Goal: Task Accomplishment & Management: Manage account settings

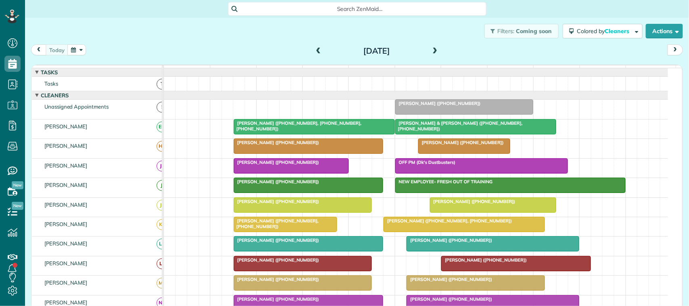
scroll to position [3, 3]
click at [100, 47] on div "[DATE] [DATE]" at bounding box center [357, 51] width 652 height 15
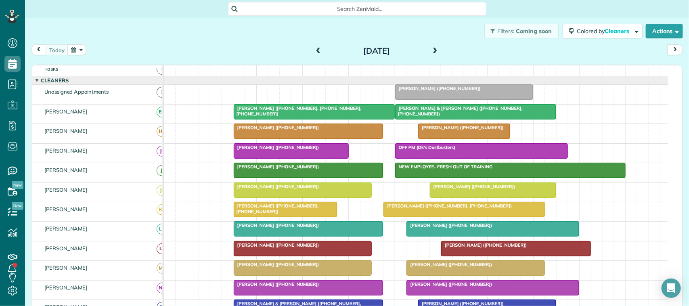
scroll to position [0, 0]
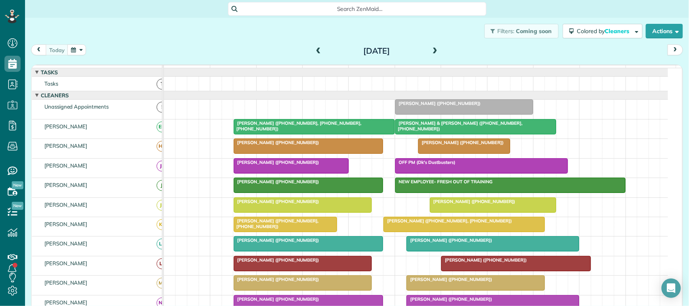
click at [547, 243] on div "[PERSON_NAME] ([PHONE_NUMBER])" at bounding box center [493, 240] width 168 height 6
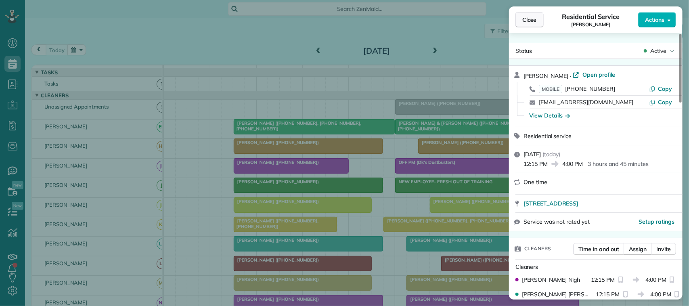
click at [537, 23] on button "Close" at bounding box center [529, 19] width 28 height 15
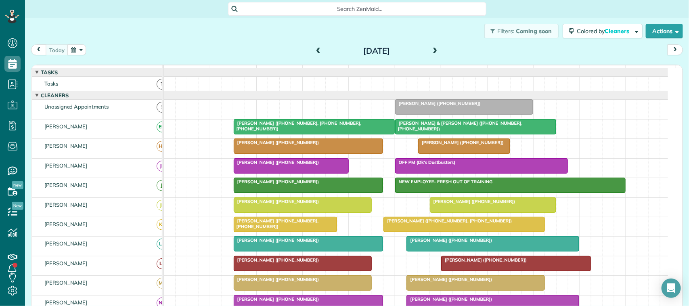
scroll to position [50, 0]
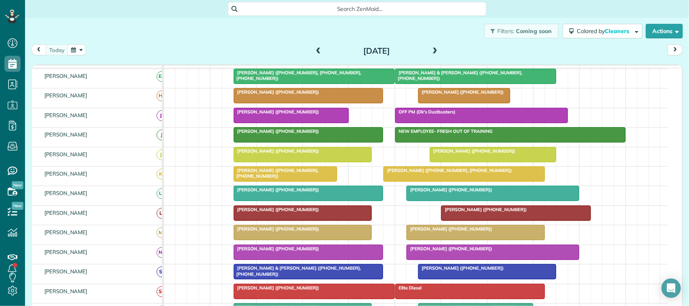
click at [312, 52] on div "[DATE]" at bounding box center [376, 50] width 129 height 13
click at [314, 51] on span at bounding box center [318, 51] width 9 height 7
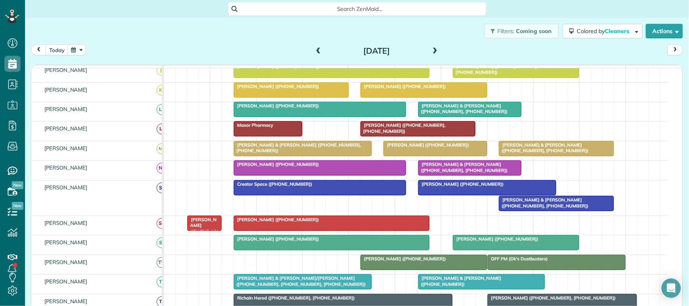
scroll to position [197, 0]
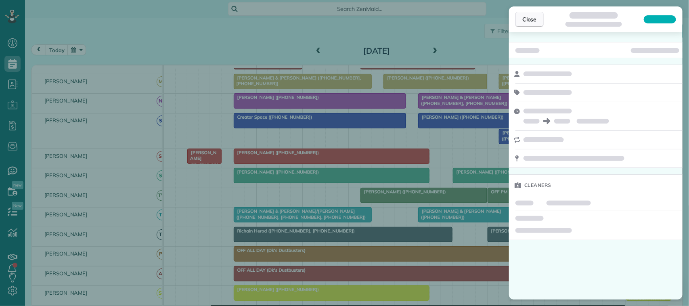
click at [528, 17] on span "Close" at bounding box center [529, 19] width 15 height 8
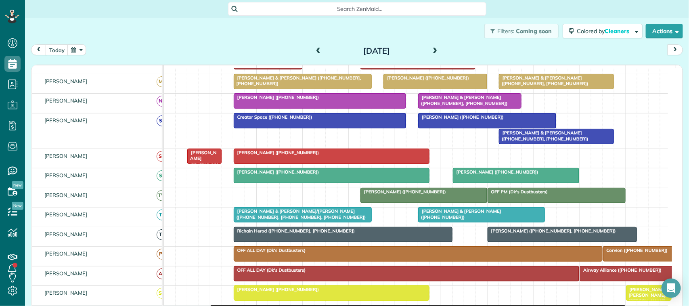
click at [607, 281] on div at bounding box center [626, 273] width 92 height 15
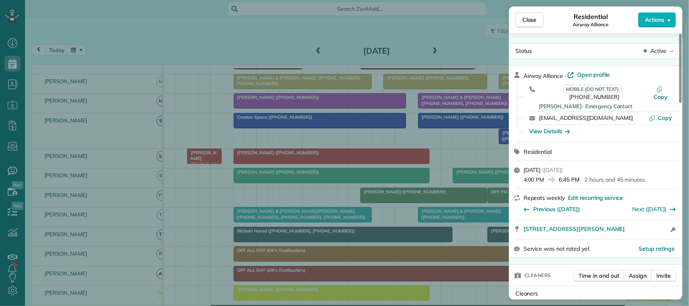
drag, startPoint x: 619, startPoint y: 111, endPoint x: 538, endPoint y: 107, distance: 81.6
click at [538, 111] on div "[EMAIL_ADDRESS][DOMAIN_NAME] Copy" at bounding box center [600, 117] width 154 height 13
click at [62, 43] on div "Close Residential Airway Alliance Actions Status Active Airway Alliance · Open …" at bounding box center [344, 153] width 689 height 306
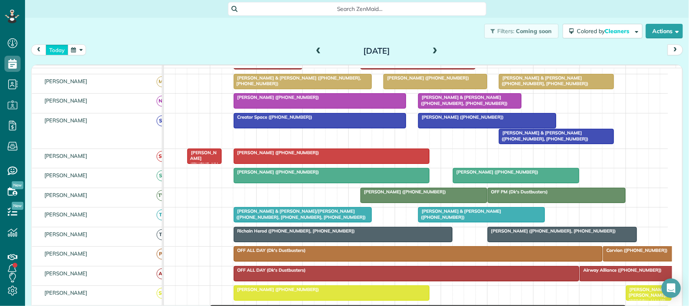
click at [64, 52] on button "today" at bounding box center [57, 49] width 23 height 11
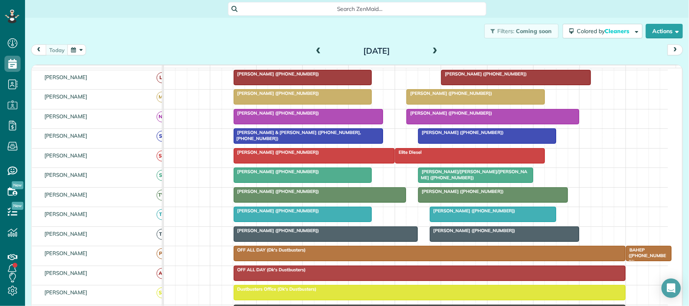
scroll to position [202, 0]
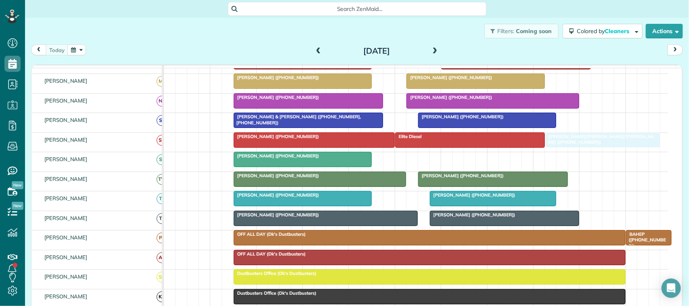
drag, startPoint x: 446, startPoint y: 169, endPoint x: 575, endPoint y: 149, distance: 131.1
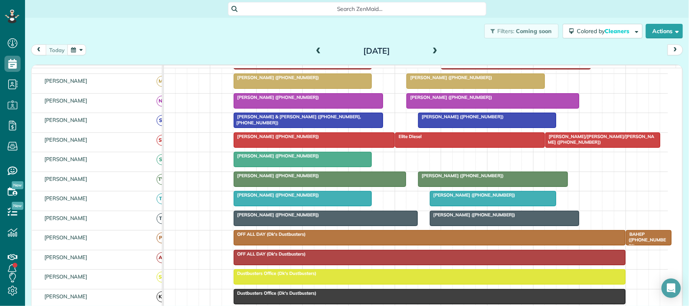
click at [438, 88] on div at bounding box center [475, 81] width 137 height 15
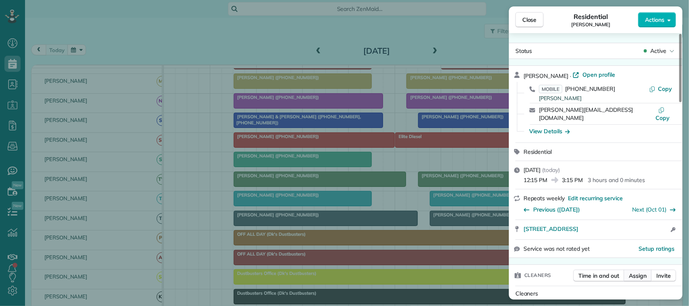
click at [640, 270] on button "Assign" at bounding box center [638, 276] width 28 height 12
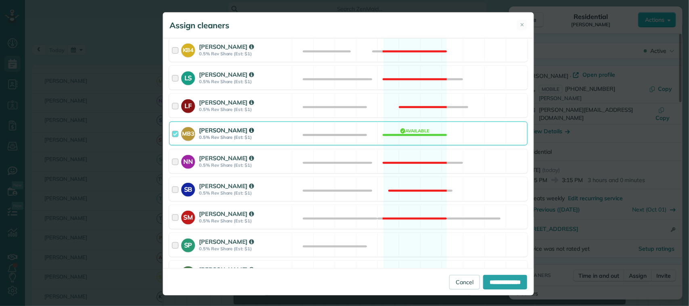
scroll to position [303, 0]
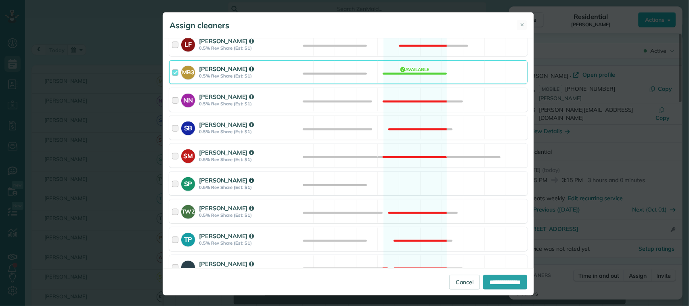
click at [308, 182] on div "SP [PERSON_NAME] 0.5% Rev Share (Est: $1) Available" at bounding box center [348, 184] width 358 height 24
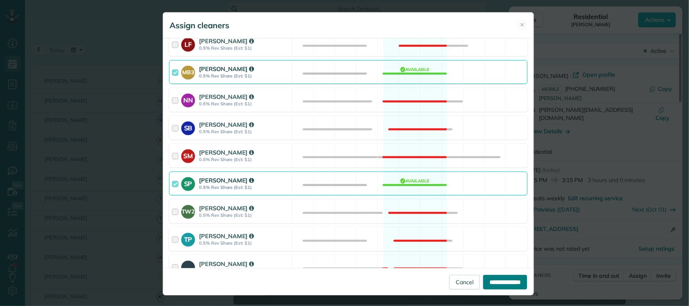
click at [504, 281] on input "**********" at bounding box center [505, 282] width 44 height 15
type input "**********"
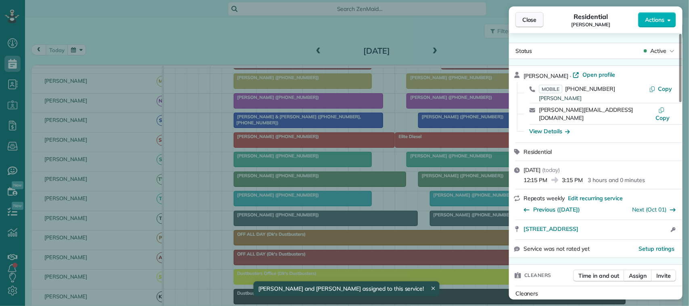
click at [536, 19] on span "Close" at bounding box center [529, 20] width 15 height 8
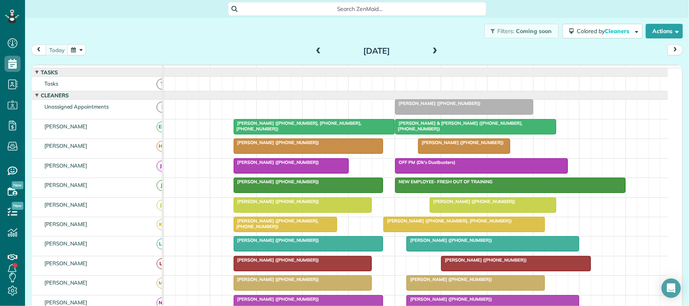
click at [55, 57] on div "[DATE] [DATE]" at bounding box center [357, 51] width 652 height 15
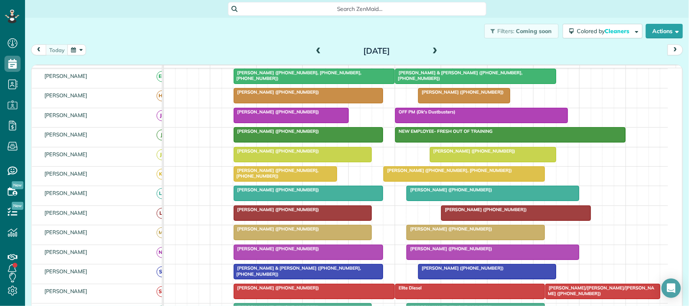
click at [314, 50] on span at bounding box center [318, 51] width 9 height 7
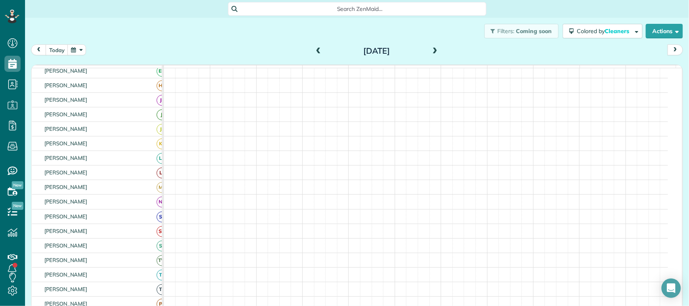
scroll to position [45, 0]
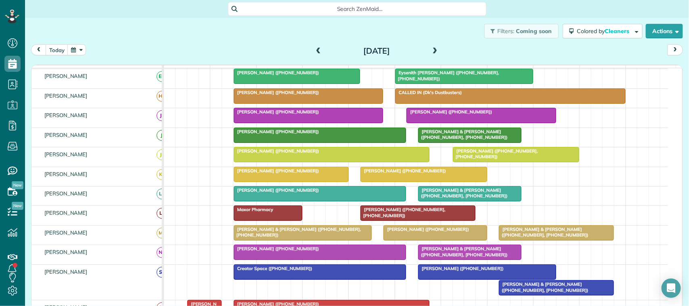
click at [268, 162] on div at bounding box center [331, 154] width 195 height 15
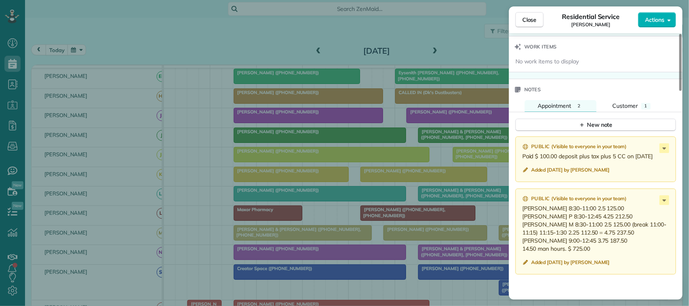
scroll to position [706, 0]
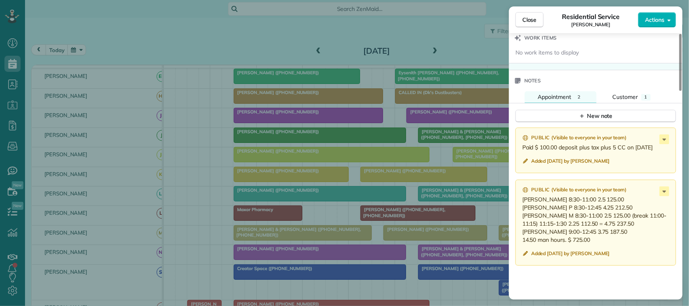
click at [659, 199] on p "[PERSON_NAME] 8:30-11:00 2.5 125.00 [PERSON_NAME] P 8:30-12:45 4.25 212.50 [PER…" at bounding box center [596, 219] width 149 height 48
click at [662, 199] on p "[PERSON_NAME] 8:30-11:00 2.5 125.00 [PERSON_NAME] P 8:30-12:45 4.25 212.50 [PER…" at bounding box center [596, 219] width 149 height 48
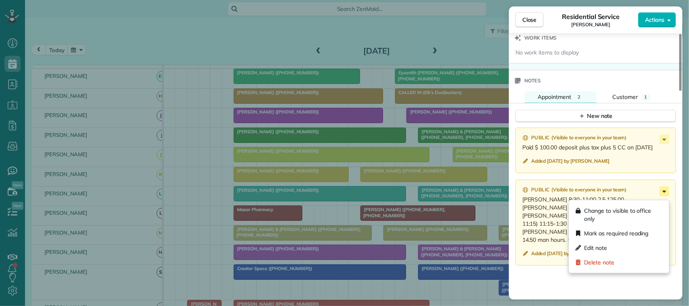
click at [661, 196] on icon at bounding box center [664, 191] width 10 height 10
click at [627, 245] on div "Edit note" at bounding box center [619, 248] width 94 height 15
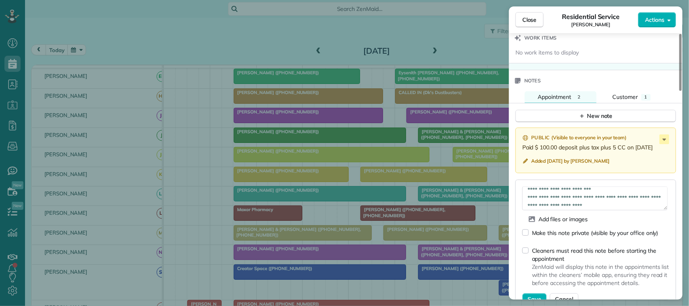
scroll to position [32, 0]
click at [542, 206] on textarea "**********" at bounding box center [594, 197] width 145 height 23
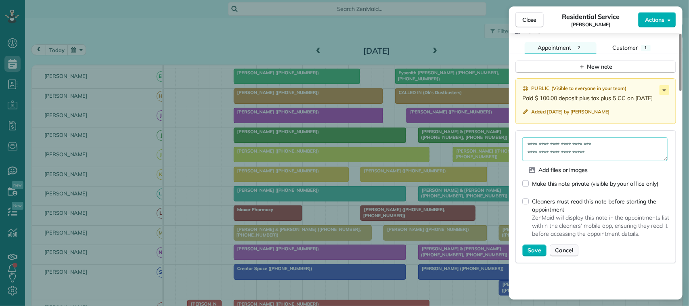
scroll to position [757, 0]
type textarea "**********"
click at [538, 253] on span "Save" at bounding box center [534, 249] width 14 height 8
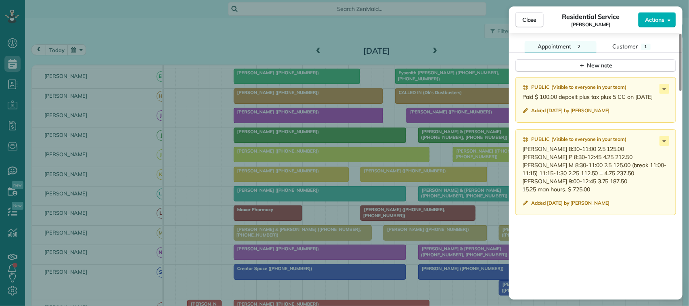
click at [537, 9] on div "Close Residential Service [PERSON_NAME] Actions" at bounding box center [596, 19] width 174 height 27
click at [534, 17] on span "Close" at bounding box center [529, 20] width 15 height 8
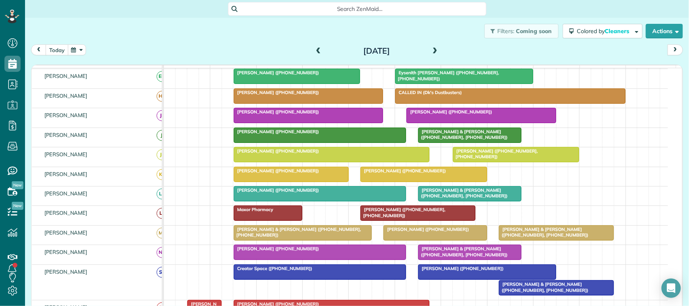
click at [57, 52] on button "today" at bounding box center [57, 49] width 23 height 11
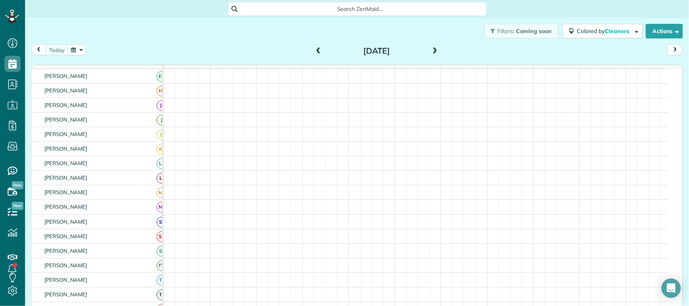
click at [73, 52] on button "button" at bounding box center [76, 49] width 19 height 11
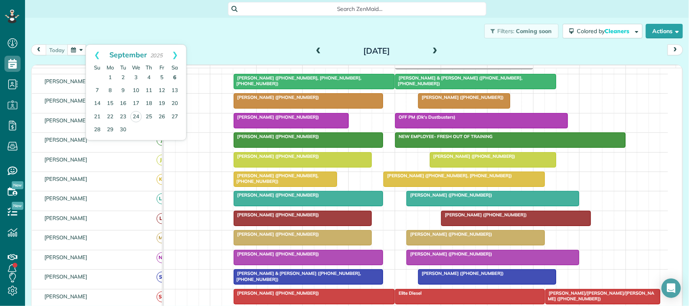
scroll to position [50, 0]
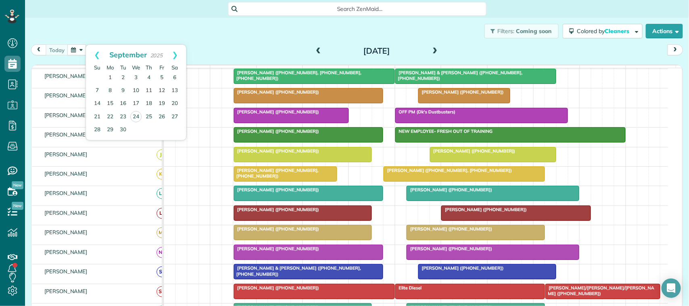
click at [201, 41] on div "Filters: Coming soon Colored by Cleaners Color by Cleaner Color by Team Color b…" at bounding box center [357, 31] width 664 height 27
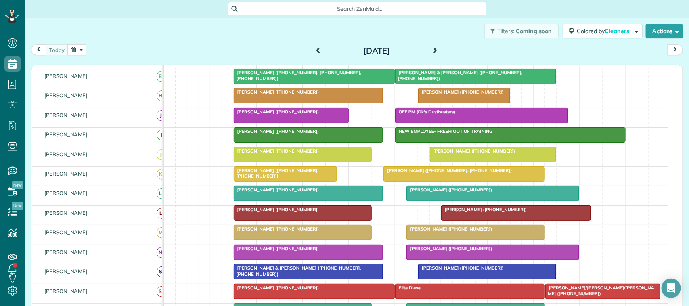
click at [63, 44] on div "today" at bounding box center [58, 49] width 55 height 11
click at [63, 43] on div "Filters: Coming soon Colored by Cleaners Color by Cleaner Color by Team Color b…" at bounding box center [357, 31] width 664 height 27
click at [111, 28] on div "Filters: Coming soon Colored by Cleaners Color by Cleaner Color by Team Color b…" at bounding box center [357, 31] width 664 height 27
click at [431, 50] on span at bounding box center [435, 51] width 9 height 7
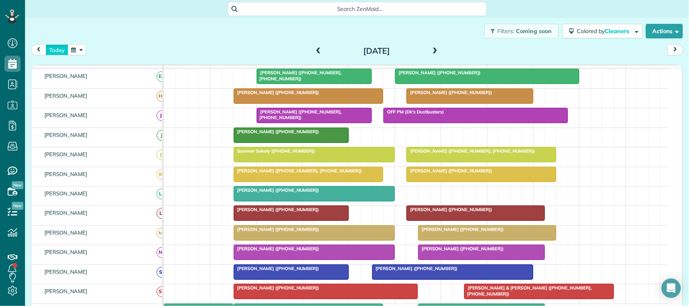
click at [59, 51] on button "today" at bounding box center [57, 49] width 23 height 11
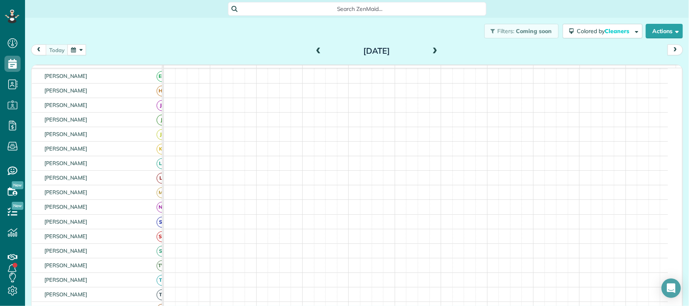
scroll to position [50, 0]
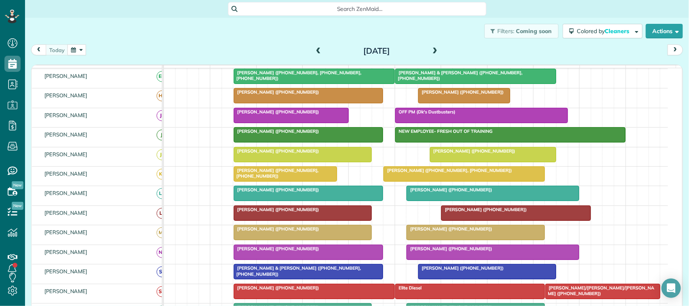
click at [62, 56] on div "[DATE] [DATE]" at bounding box center [357, 51] width 652 height 15
click at [113, 45] on div "[DATE] [DATE]" at bounding box center [357, 51] width 652 height 15
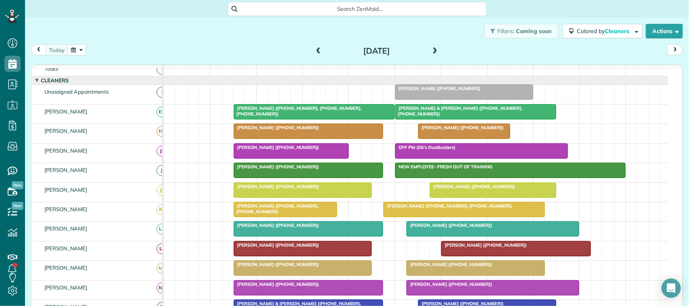
scroll to position [0, 0]
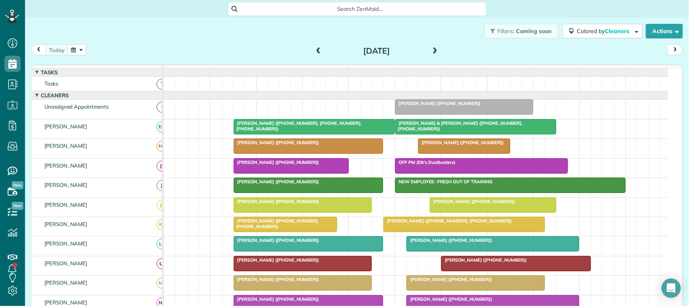
click at [431, 56] on span at bounding box center [435, 51] width 9 height 12
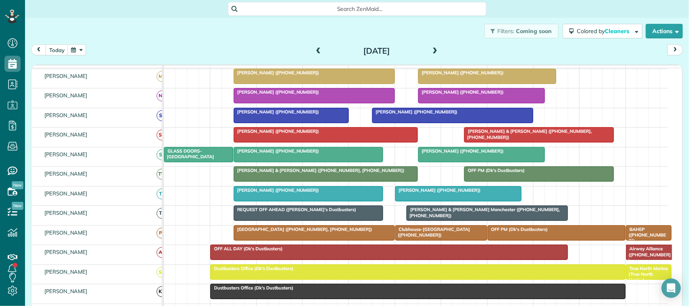
scroll to position [151, 0]
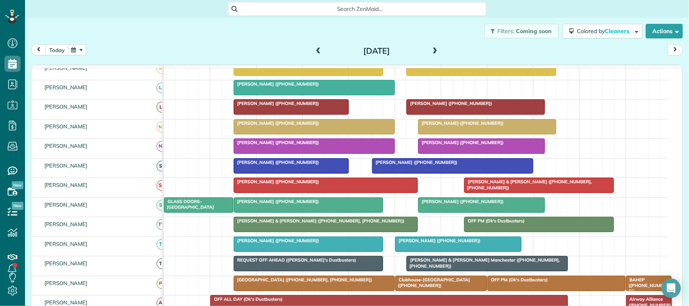
click at [57, 52] on button "today" at bounding box center [57, 49] width 23 height 11
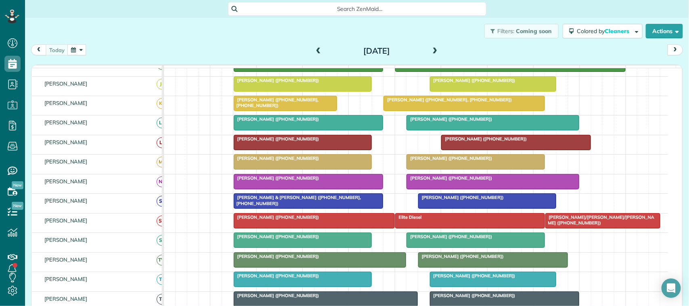
scroll to position [156, 0]
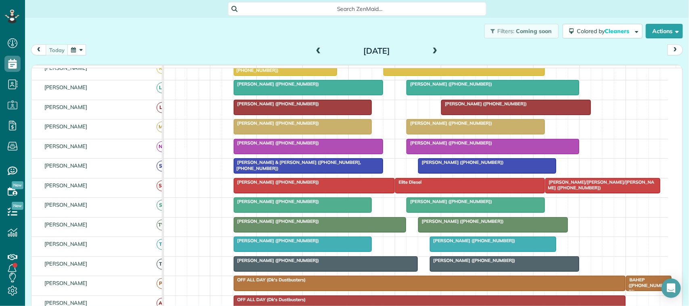
click at [278, 173] on div at bounding box center [308, 166] width 149 height 15
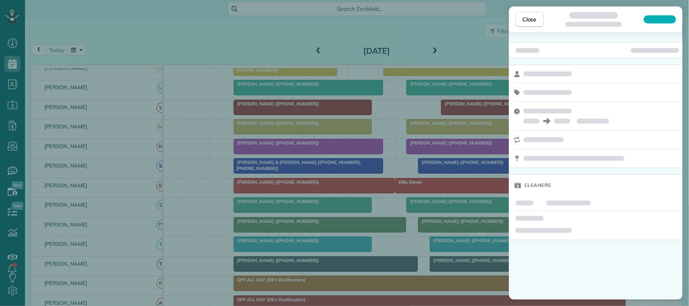
click at [655, 22] on div at bounding box center [660, 19] width 32 height 8
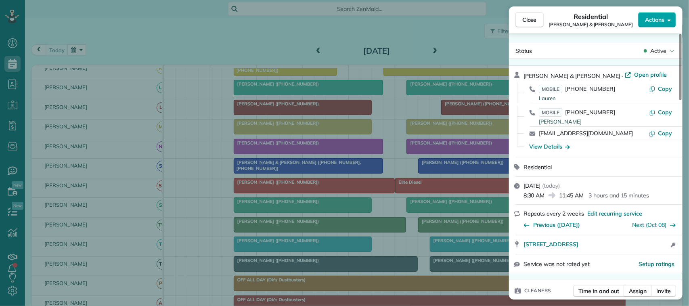
click at [670, 19] on icon "button" at bounding box center [669, 20] width 3 height 6
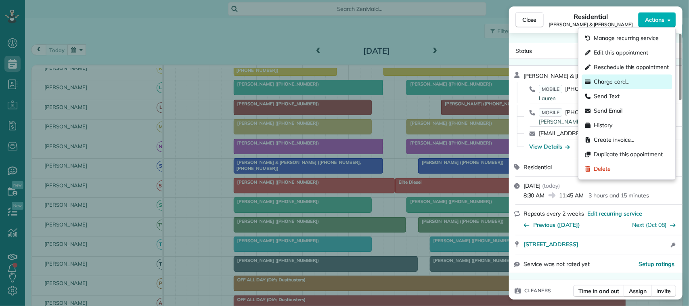
click at [622, 83] on span "Charge card…" at bounding box center [612, 82] width 36 height 8
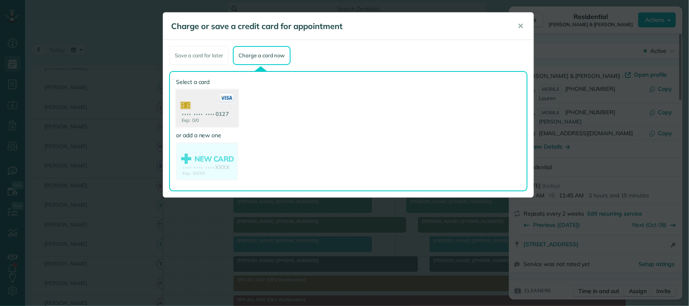
click at [233, 113] on use at bounding box center [207, 109] width 62 height 39
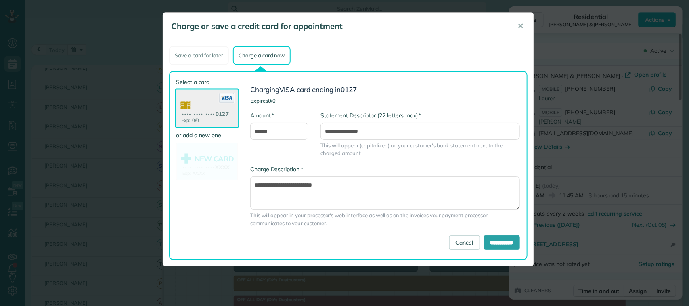
click at [503, 255] on div "Select a card Exp: 0/0 •••• •••• •••• 0127 or add a new one NEW CARD Exp: XX/XX…" at bounding box center [348, 165] width 358 height 189
click at [502, 245] on input "**********" at bounding box center [502, 242] width 36 height 15
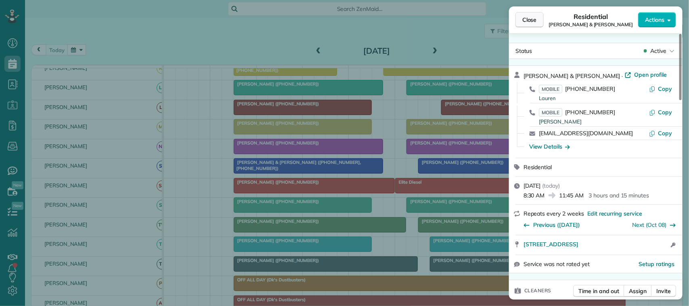
click at [533, 21] on span "Close" at bounding box center [529, 20] width 15 height 8
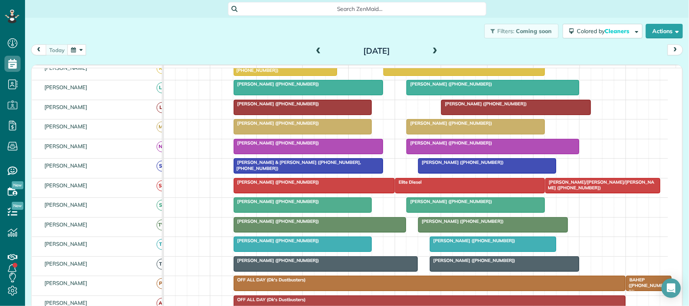
click at [438, 224] on span "[PERSON_NAME] ([PHONE_NUMBER])" at bounding box center [461, 221] width 86 height 6
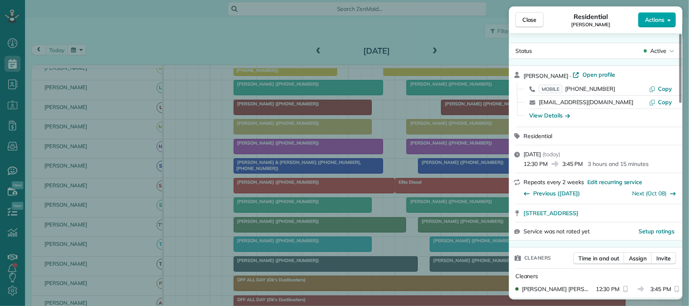
click at [654, 23] on span "Actions" at bounding box center [654, 20] width 19 height 8
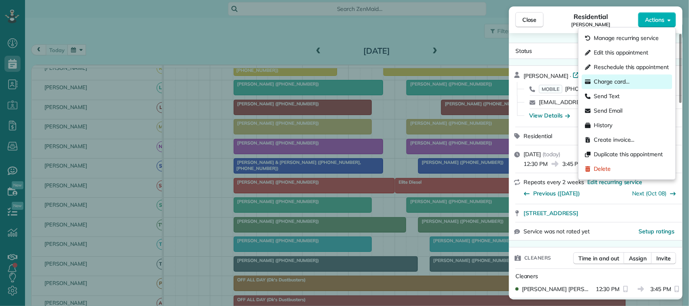
click at [649, 80] on div "Charge card…" at bounding box center [627, 82] width 90 height 15
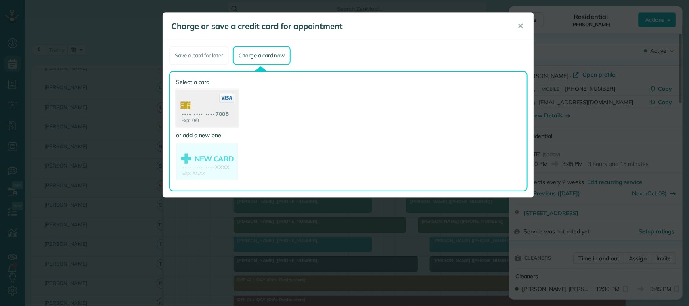
click at [228, 116] on use at bounding box center [207, 109] width 62 height 39
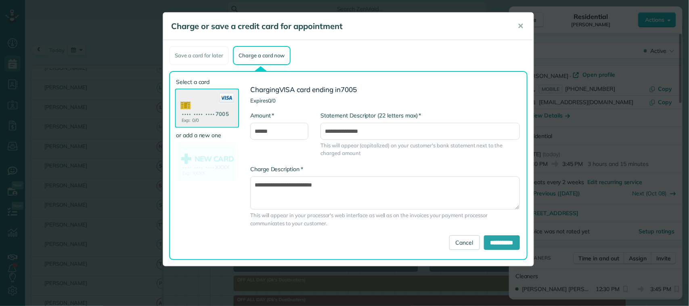
click at [491, 234] on div "**********" at bounding box center [385, 200] width 282 height 70
click at [490, 237] on input "**********" at bounding box center [502, 242] width 36 height 15
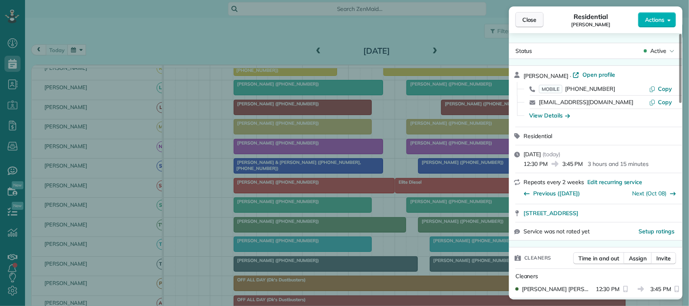
click at [527, 16] on span "Close" at bounding box center [529, 20] width 15 height 8
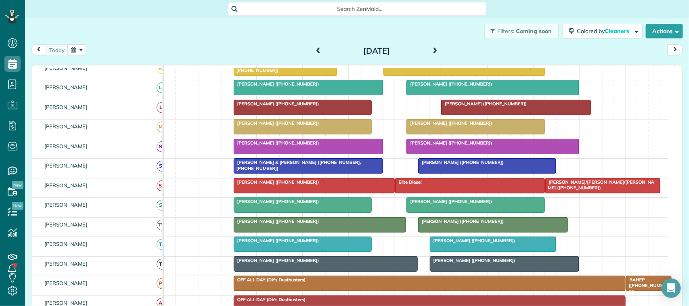
click at [321, 154] on div at bounding box center [308, 146] width 149 height 15
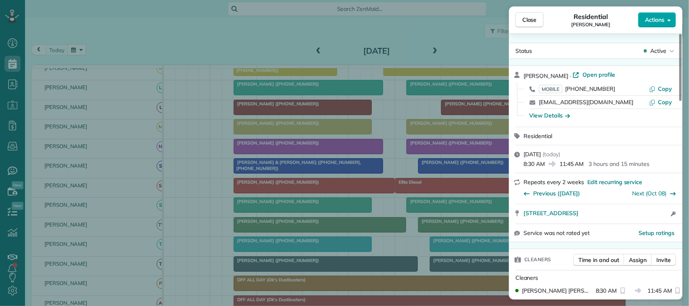
click at [658, 23] on span "Actions" at bounding box center [654, 20] width 19 height 8
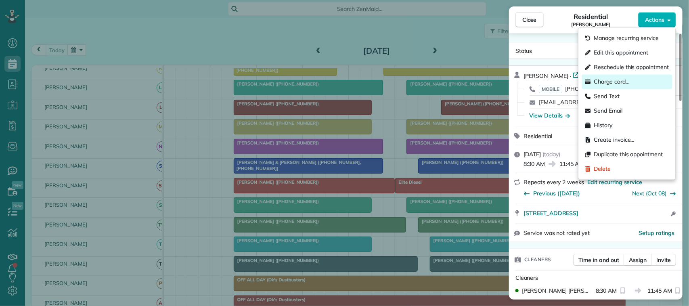
click at [647, 75] on div "Charge card…" at bounding box center [627, 82] width 90 height 15
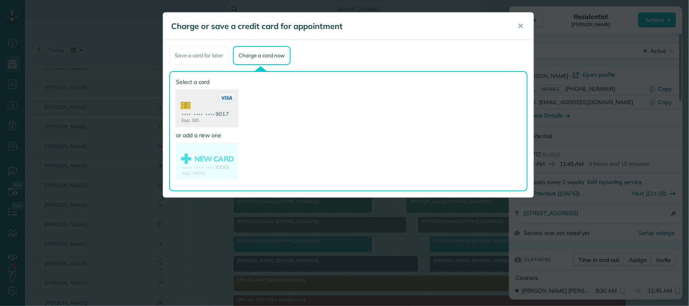
click at [230, 109] on use at bounding box center [207, 109] width 62 height 39
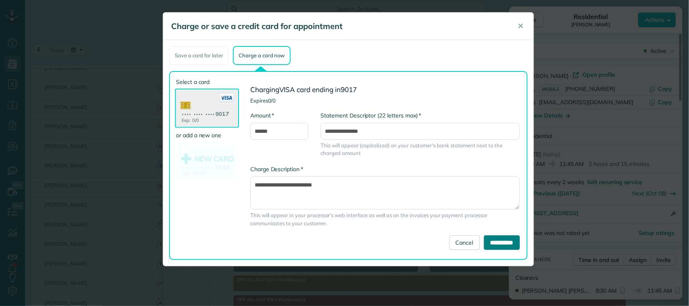
click at [491, 243] on input "**********" at bounding box center [502, 242] width 36 height 15
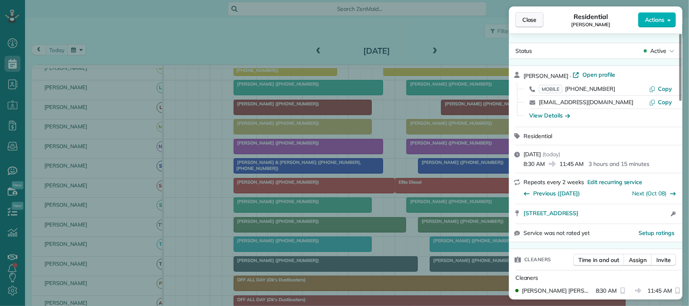
click at [539, 15] on button "Close" at bounding box center [529, 19] width 28 height 15
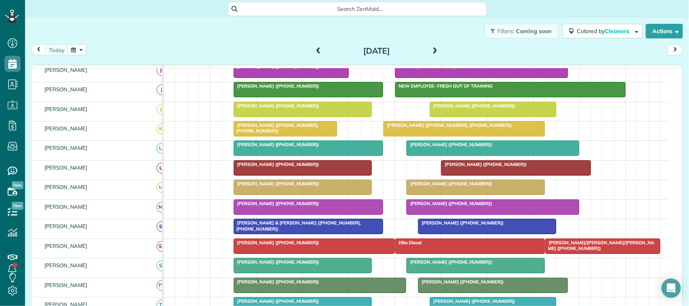
scroll to position [156, 0]
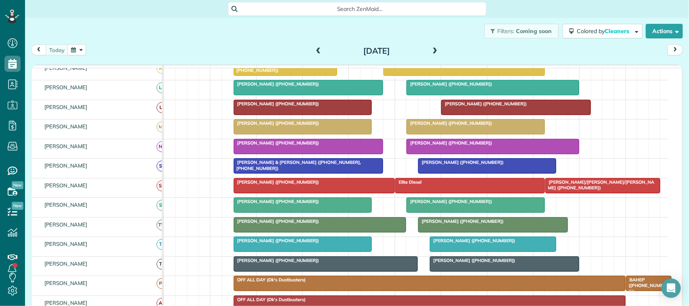
click at [284, 185] on span "[PERSON_NAME] ([PHONE_NUMBER])" at bounding box center [276, 182] width 86 height 6
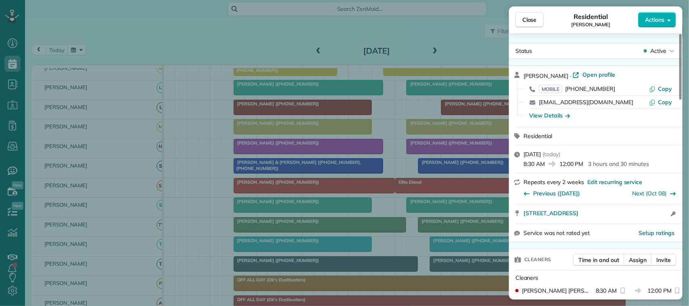
scroll to position [50, 0]
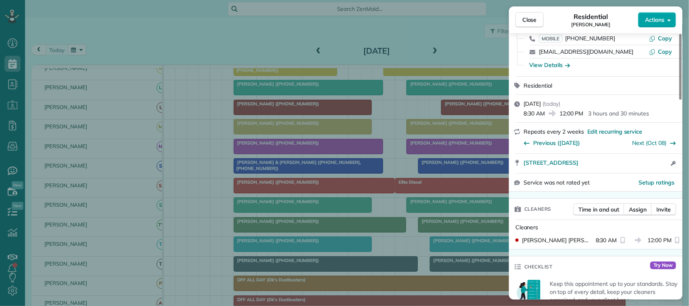
click at [648, 23] on span "Actions" at bounding box center [654, 20] width 19 height 8
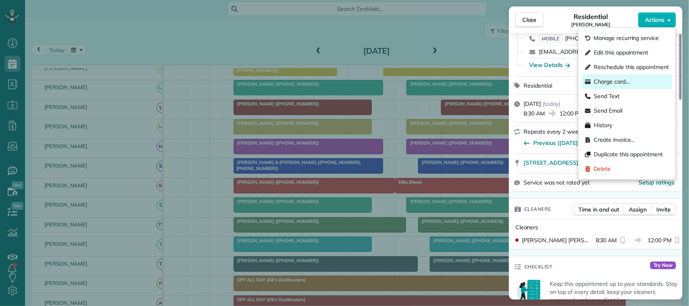
click at [638, 78] on div "Charge card…" at bounding box center [627, 82] width 90 height 15
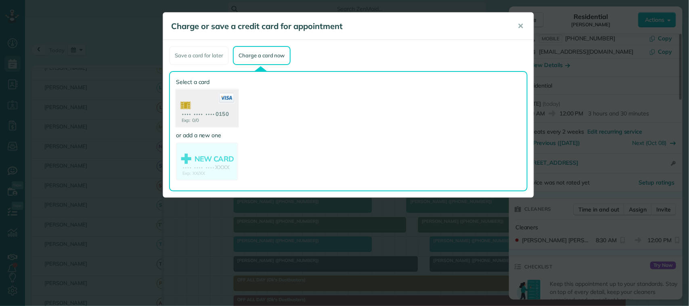
click at [231, 113] on use at bounding box center [207, 109] width 62 height 39
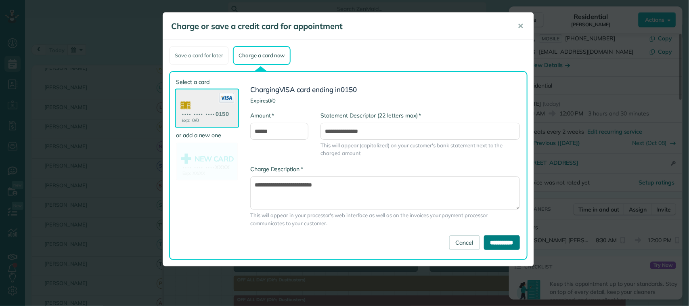
click at [503, 243] on input "**********" at bounding box center [502, 242] width 36 height 15
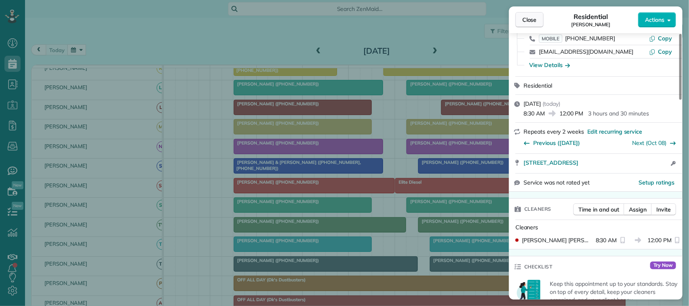
click at [532, 25] on button "Close" at bounding box center [529, 19] width 28 height 15
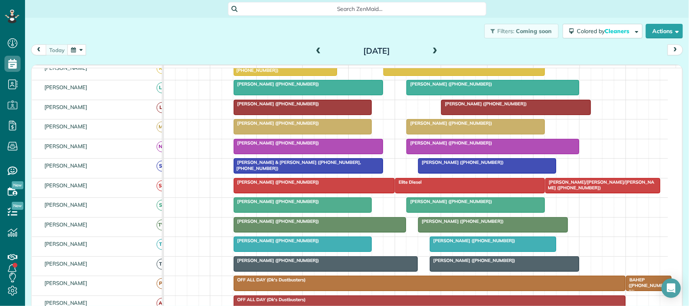
click at [424, 126] on span "[PERSON_NAME] ([PHONE_NUMBER])" at bounding box center [449, 123] width 86 height 6
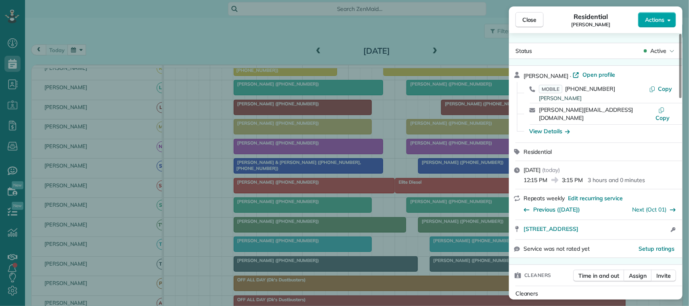
click at [644, 23] on button "Actions" at bounding box center [657, 19] width 38 height 15
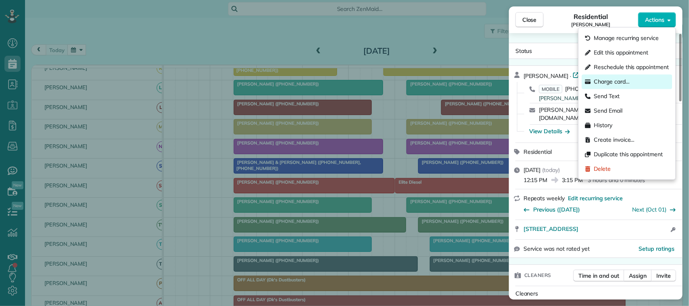
click at [640, 83] on div "Charge card…" at bounding box center [627, 82] width 90 height 15
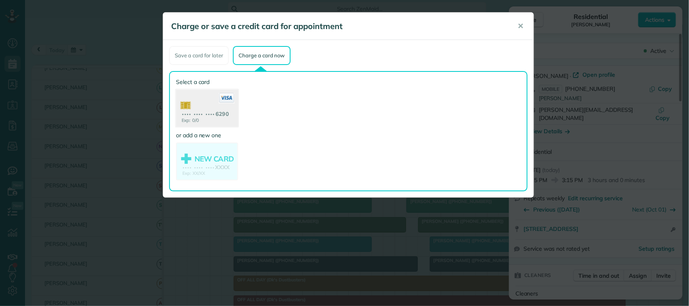
click at [210, 112] on use at bounding box center [207, 109] width 62 height 39
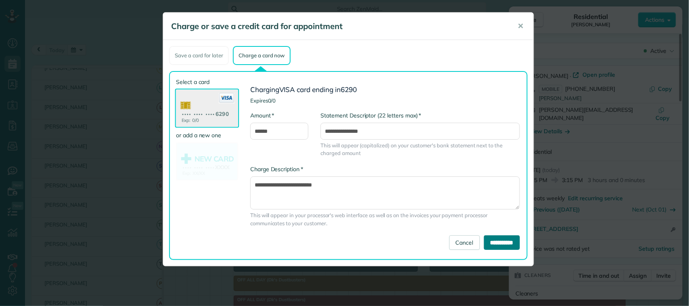
click at [498, 235] on input "**********" at bounding box center [502, 242] width 36 height 15
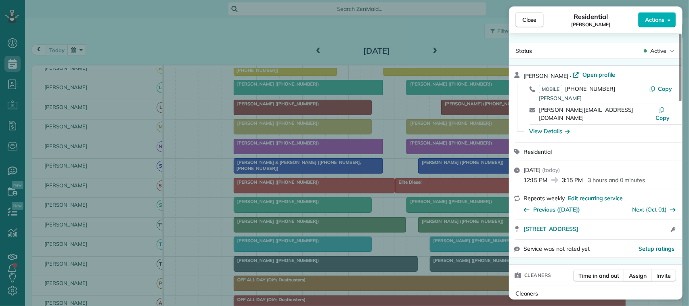
click at [527, 33] on div "Status Active [PERSON_NAME] · Open profile MOBILE [PHONE_NUMBER] [PERSON_NAME] …" at bounding box center [596, 166] width 174 height 266
click at [537, 15] on button "Close" at bounding box center [529, 19] width 28 height 15
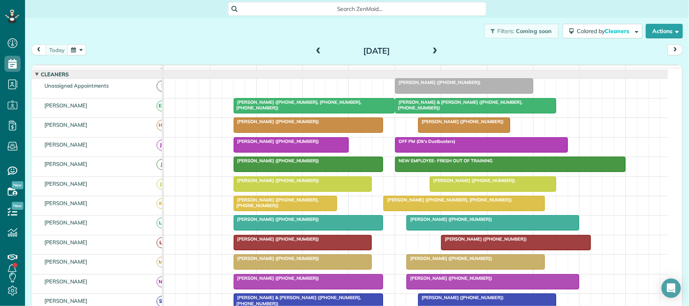
scroll to position [5, 0]
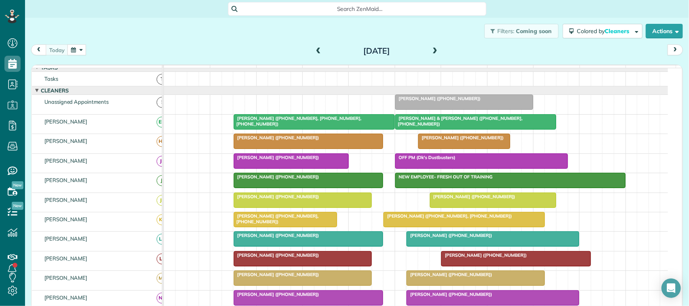
click at [279, 129] on div at bounding box center [314, 122] width 160 height 15
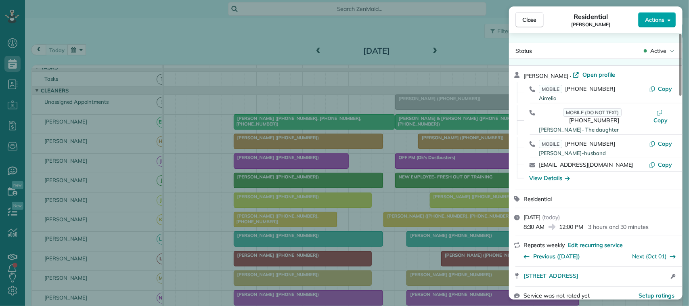
click at [659, 23] on span "Actions" at bounding box center [654, 20] width 19 height 8
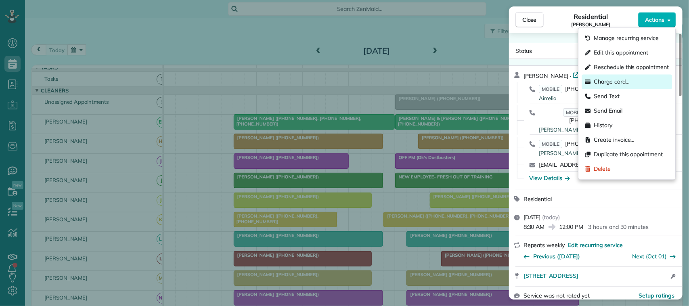
click at [637, 80] on div "Charge card…" at bounding box center [627, 82] width 90 height 15
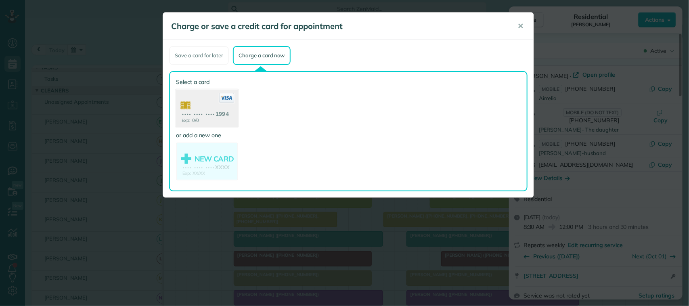
click at [227, 113] on use at bounding box center [207, 109] width 62 height 39
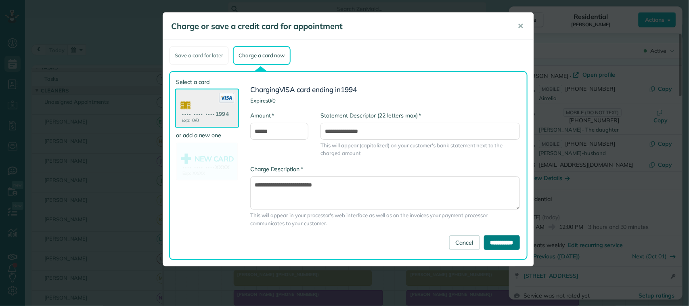
click at [484, 239] on input "**********" at bounding box center [502, 242] width 36 height 15
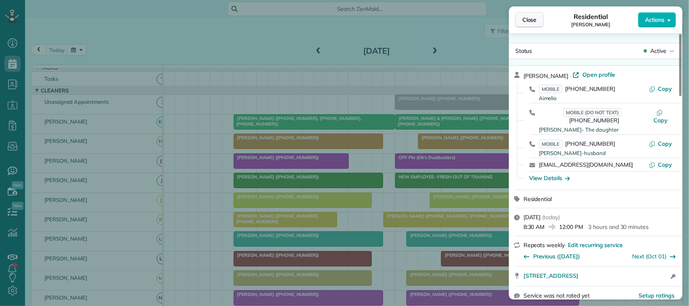
click at [538, 19] on button "Close" at bounding box center [529, 19] width 28 height 15
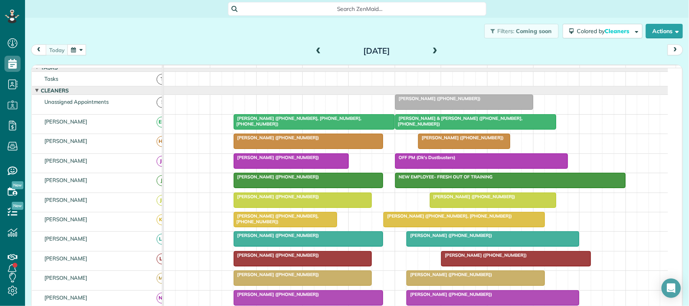
click at [430, 109] on div at bounding box center [464, 102] width 137 height 15
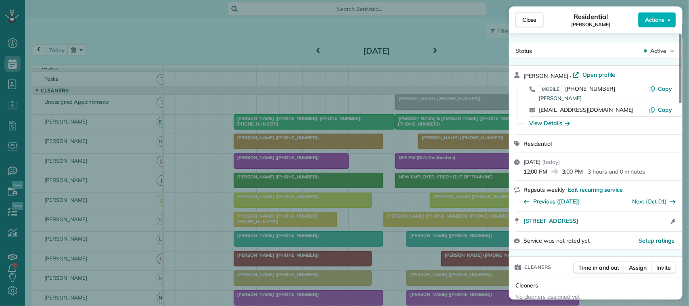
click at [673, 42] on div "Status Active [PERSON_NAME] · Open profile MOBILE [PHONE_NUMBER] [PERSON_NAME] …" at bounding box center [596, 166] width 174 height 266
click at [670, 50] on icon at bounding box center [672, 51] width 5 height 8
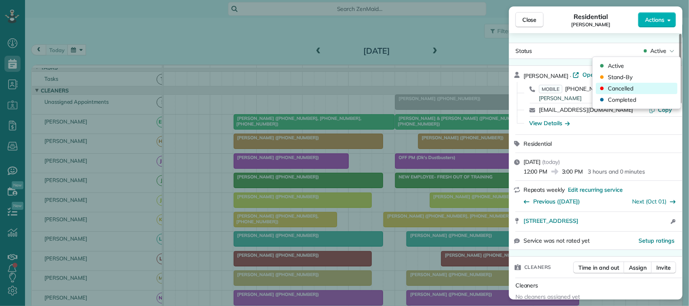
click at [648, 84] on div "Cancelled" at bounding box center [637, 88] width 82 height 11
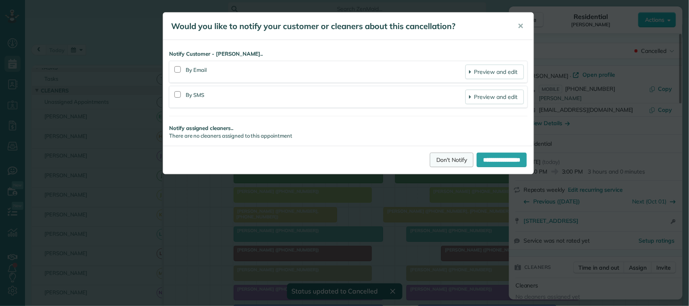
click at [430, 159] on link "Don't Notify" at bounding box center [452, 160] width 44 height 15
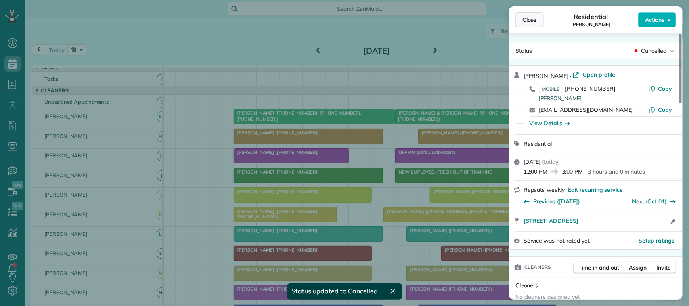
click at [535, 16] on span "Close" at bounding box center [529, 20] width 15 height 8
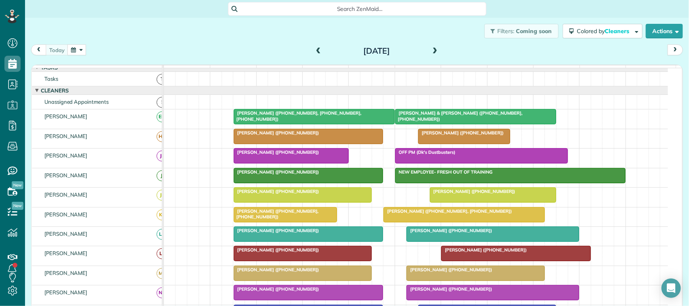
click at [259, 261] on link "[PERSON_NAME] ([PHONE_NUMBER])" at bounding box center [303, 253] width 138 height 15
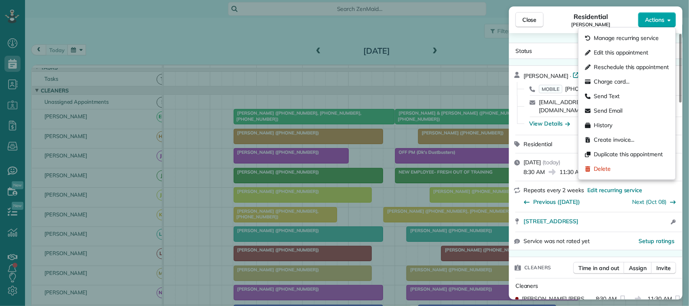
click at [650, 22] on span "Actions" at bounding box center [654, 20] width 19 height 8
click at [636, 94] on div "Send Text" at bounding box center [627, 96] width 90 height 15
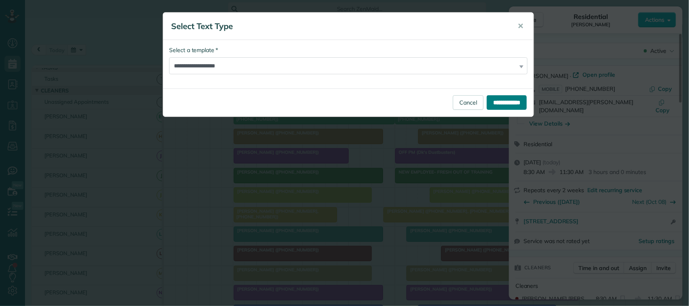
click at [501, 98] on input "**********" at bounding box center [507, 102] width 40 height 15
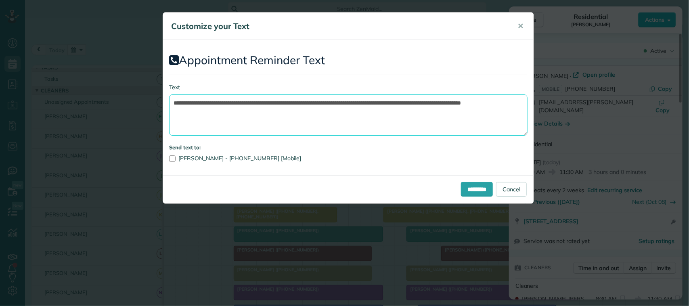
drag, startPoint x: 371, startPoint y: 128, endPoint x: 350, endPoint y: 101, distance: 34.5
click at [350, 101] on textarea "**********" at bounding box center [348, 114] width 358 height 41
drag, startPoint x: 304, startPoint y: 103, endPoint x: 217, endPoint y: 100, distance: 86.8
click at [217, 100] on textarea "**********" at bounding box center [348, 114] width 358 height 41
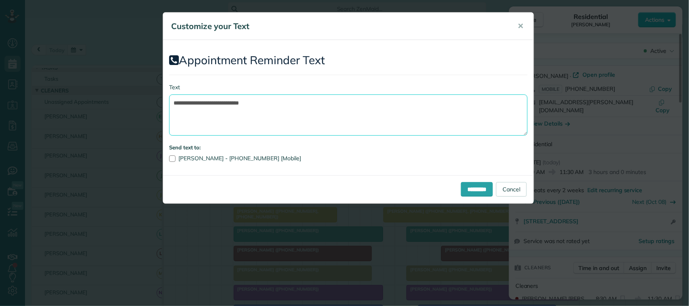
click at [281, 110] on textarea "**********" at bounding box center [348, 114] width 358 height 41
type textarea "**********"
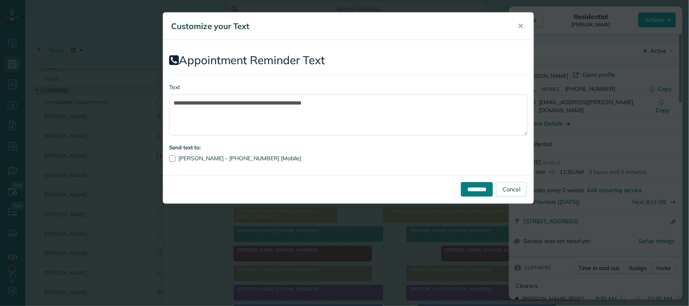
click at [461, 188] on input "*********" at bounding box center [477, 189] width 32 height 15
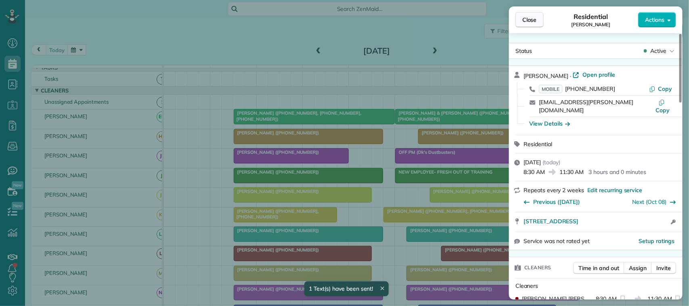
click at [528, 20] on span "Close" at bounding box center [529, 20] width 15 height 8
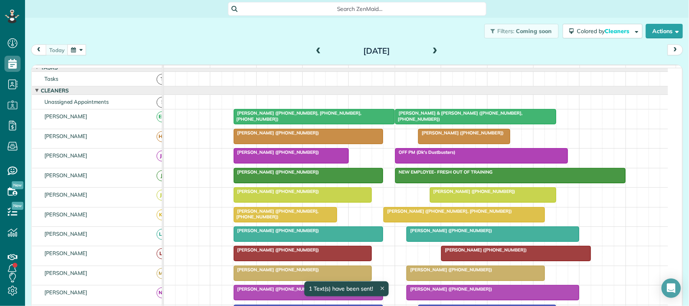
click at [453, 194] on span "[PERSON_NAME] ([PHONE_NUMBER])" at bounding box center [472, 191] width 86 height 6
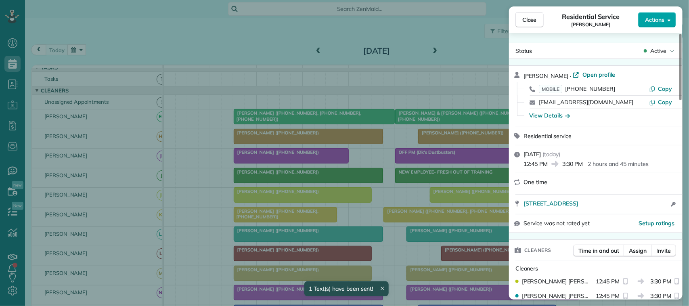
click at [651, 20] on span "Actions" at bounding box center [654, 20] width 19 height 8
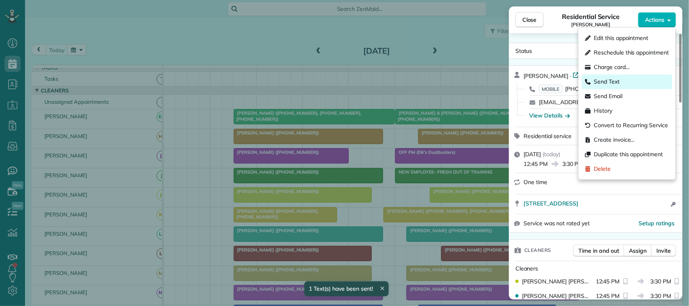
click at [644, 82] on div "Send Text" at bounding box center [627, 82] width 90 height 15
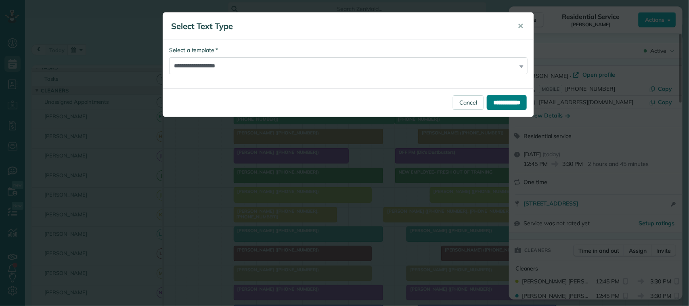
click at [494, 97] on input "**********" at bounding box center [507, 102] width 40 height 15
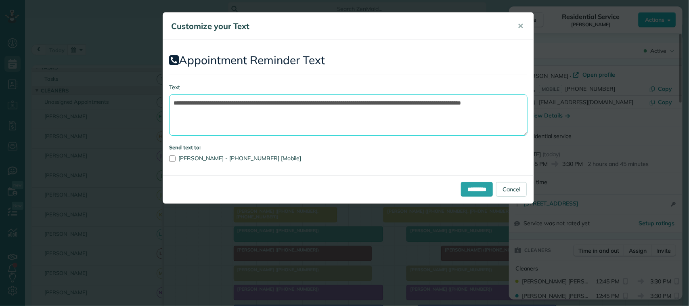
drag, startPoint x: 406, startPoint y: 113, endPoint x: 351, endPoint y: 101, distance: 55.8
click at [351, 101] on textarea "**********" at bounding box center [348, 114] width 358 height 41
drag, startPoint x: 303, startPoint y: 103, endPoint x: 221, endPoint y: 105, distance: 82.4
click at [221, 105] on textarea "**********" at bounding box center [348, 114] width 358 height 41
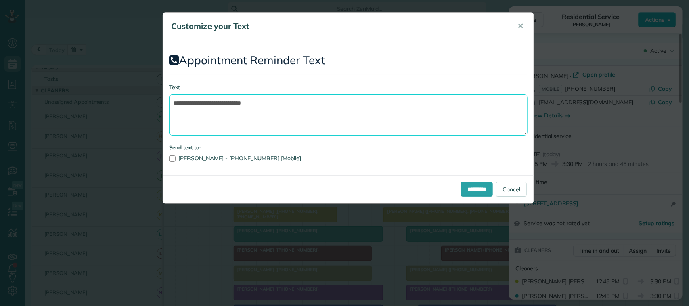
click at [295, 102] on textarea "**********" at bounding box center [348, 114] width 358 height 41
type textarea "**********"
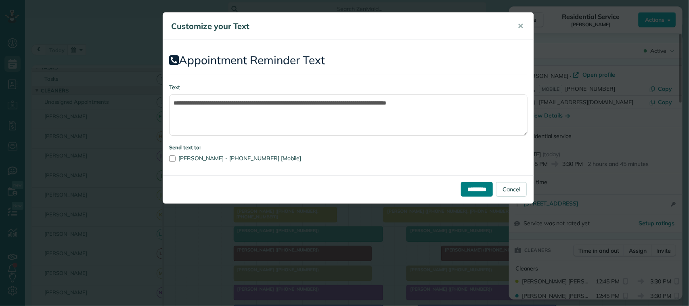
click at [477, 186] on input "*********" at bounding box center [477, 189] width 32 height 15
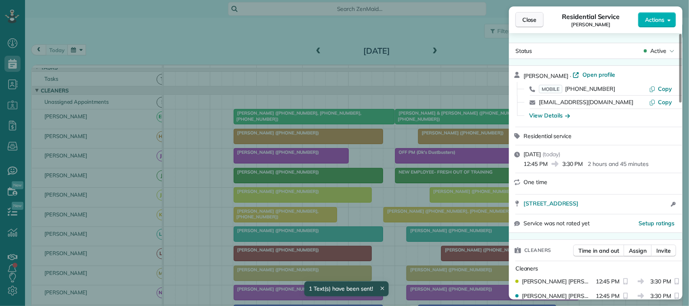
click at [541, 24] on button "Close" at bounding box center [529, 19] width 28 height 15
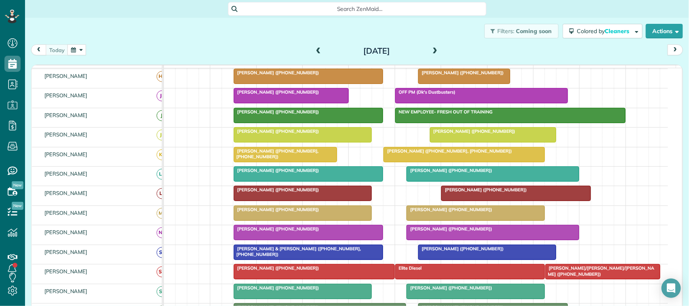
scroll to position [106, 0]
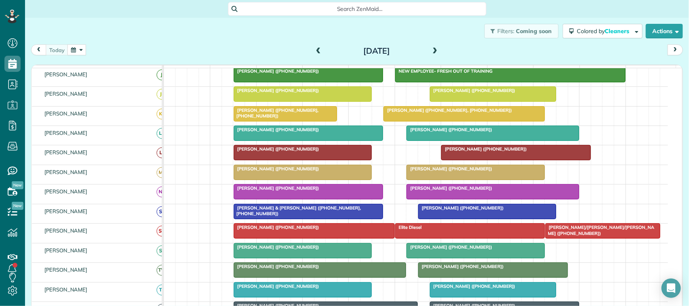
click at [264, 180] on div at bounding box center [302, 172] width 137 height 15
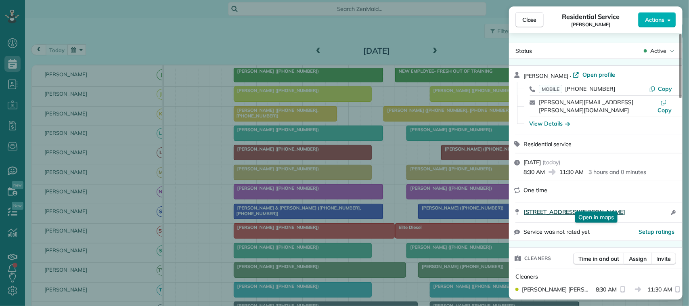
click at [596, 208] on span "[STREET_ADDRESS][PERSON_NAME]" at bounding box center [574, 212] width 102 height 8
click at [531, 20] on span "Close" at bounding box center [529, 20] width 15 height 8
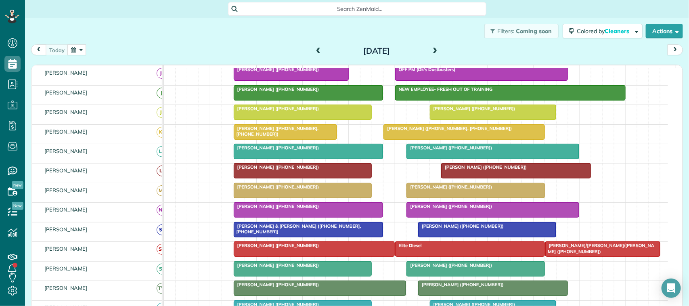
scroll to position [55, 0]
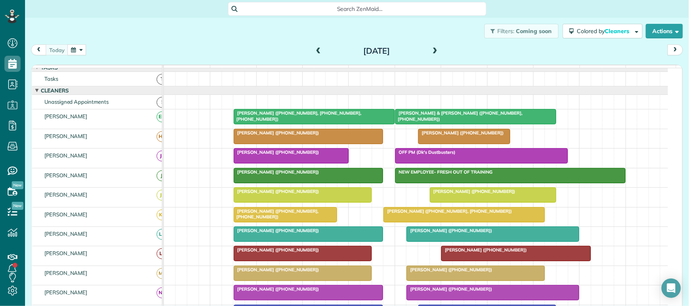
click at [261, 175] on span "[PERSON_NAME] ([PHONE_NUMBER])" at bounding box center [276, 172] width 86 height 6
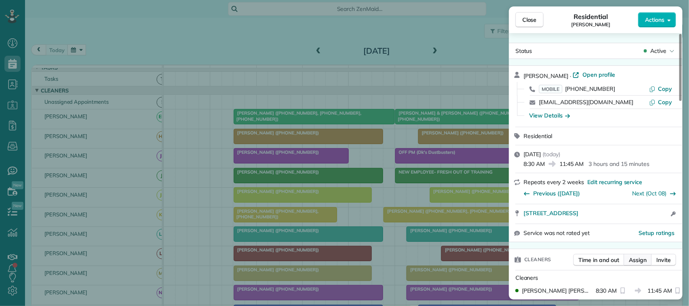
click at [638, 264] on span "Assign" at bounding box center [638, 260] width 18 height 8
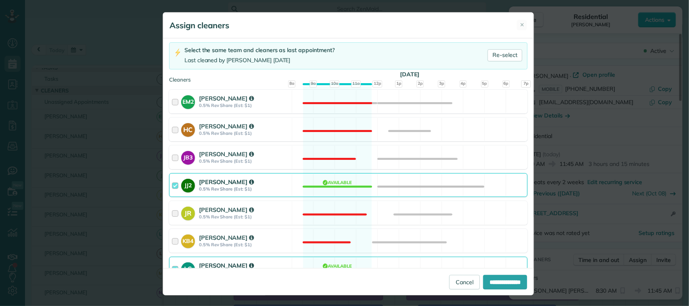
click at [299, 195] on div "JJ2 [PERSON_NAME] 0.5% Rev Share (Est: $1) Available" at bounding box center [348, 185] width 358 height 24
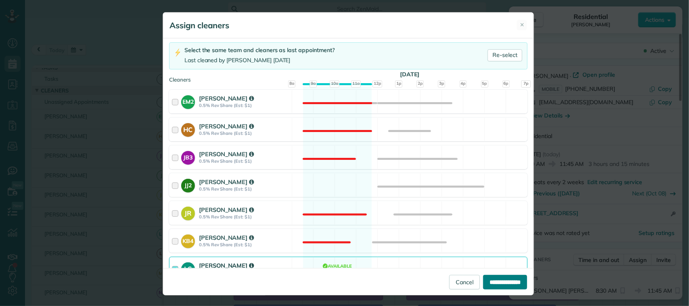
click at [483, 279] on input "**********" at bounding box center [505, 282] width 44 height 15
type input "**********"
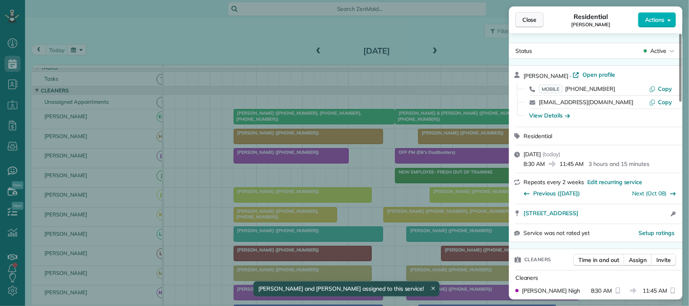
click at [538, 22] on button "Close" at bounding box center [529, 19] width 28 height 15
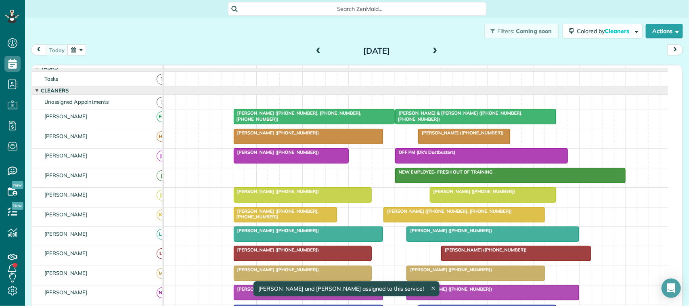
click at [455, 175] on span "NEW EMPLOYEE- FRESH OUT OF TRAINING" at bounding box center [444, 172] width 98 height 6
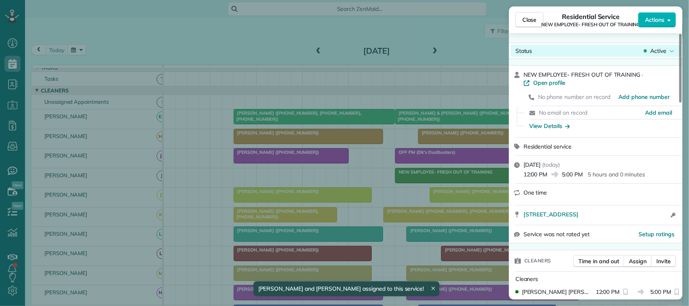
click at [664, 52] on span "Active" at bounding box center [658, 51] width 16 height 8
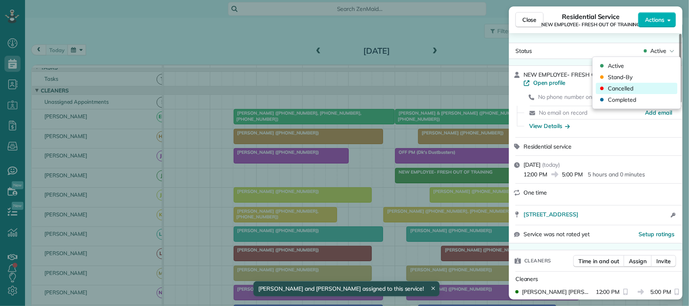
click at [646, 89] on div "Cancelled" at bounding box center [637, 88] width 82 height 11
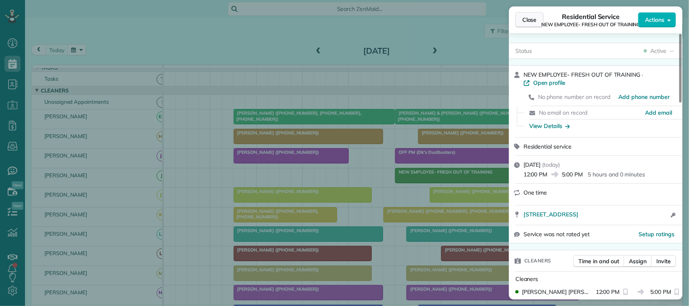
click at [534, 23] on span "Close" at bounding box center [529, 20] width 15 height 8
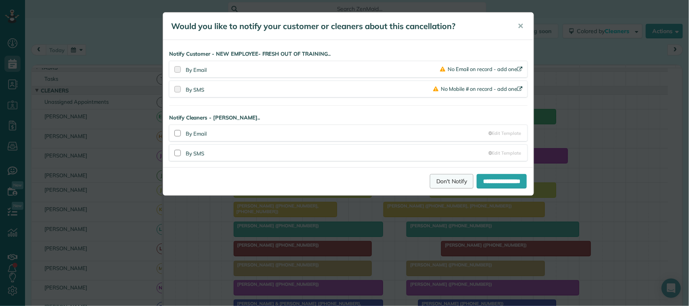
click at [450, 180] on link "Don't Notify" at bounding box center [452, 181] width 44 height 15
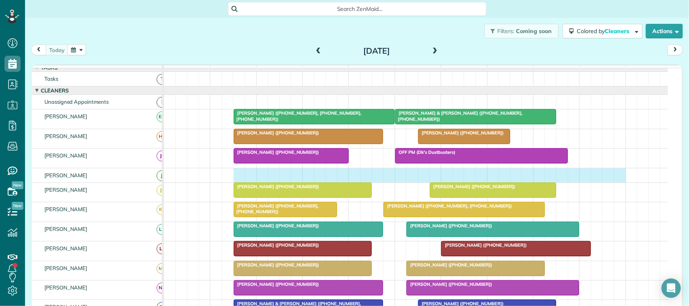
drag, startPoint x: 235, startPoint y: 180, endPoint x: 623, endPoint y: 181, distance: 387.4
click at [617, 180] on div at bounding box center [416, 175] width 504 height 14
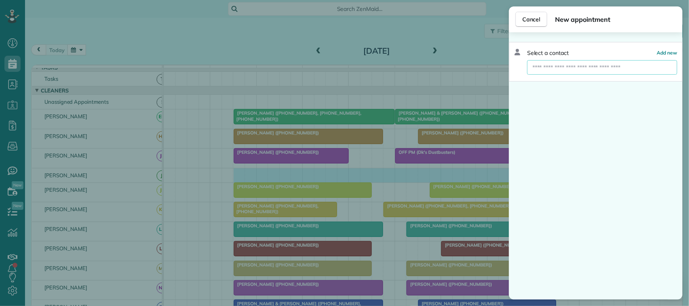
click at [586, 69] on input "text" at bounding box center [602, 67] width 150 height 15
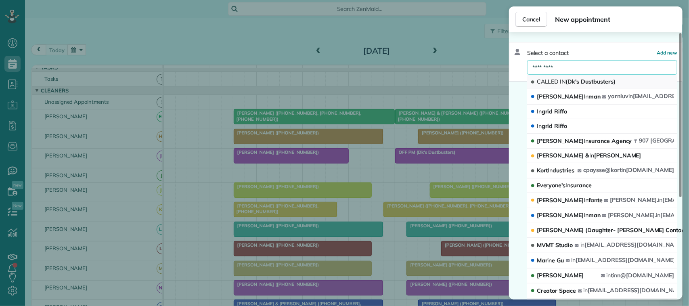
type input "*********"
click at [580, 80] on span "CALLED IN (Dk's Dustbusters)" at bounding box center [576, 81] width 79 height 7
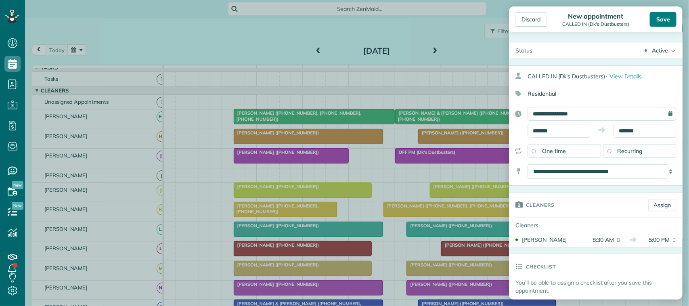
click at [651, 21] on div "Save" at bounding box center [663, 19] width 27 height 15
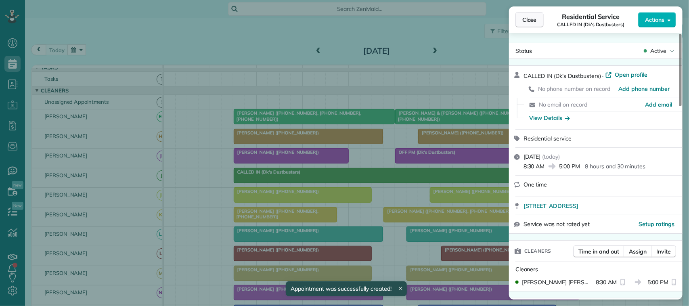
click at [523, 19] on span "Close" at bounding box center [529, 20] width 15 height 8
